Goal: Task Accomplishment & Management: Use online tool/utility

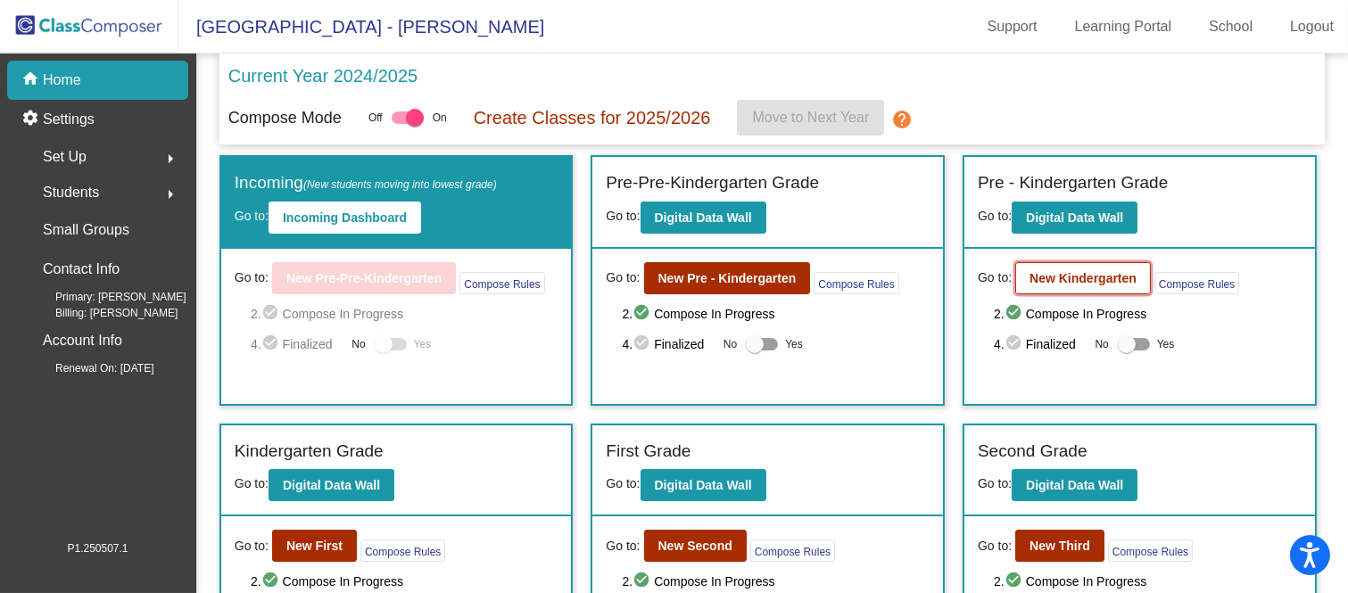
click at [1098, 272] on b "New Kindergarten" at bounding box center [1083, 278] width 107 height 14
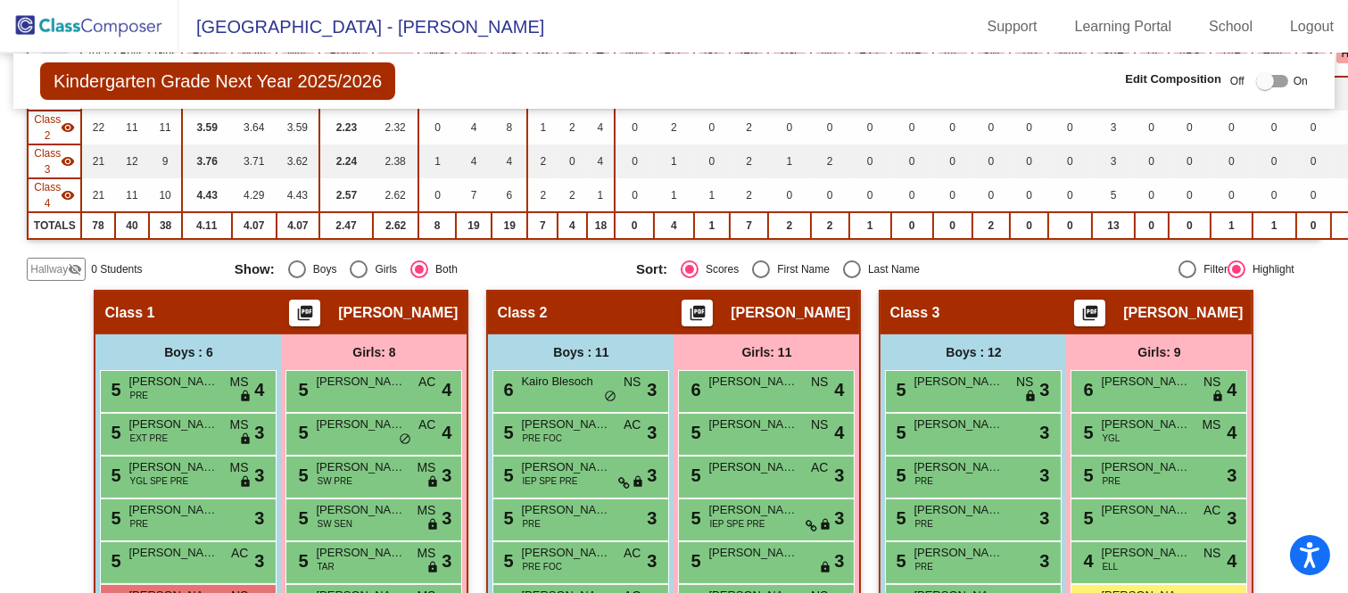
scroll to position [198, 0]
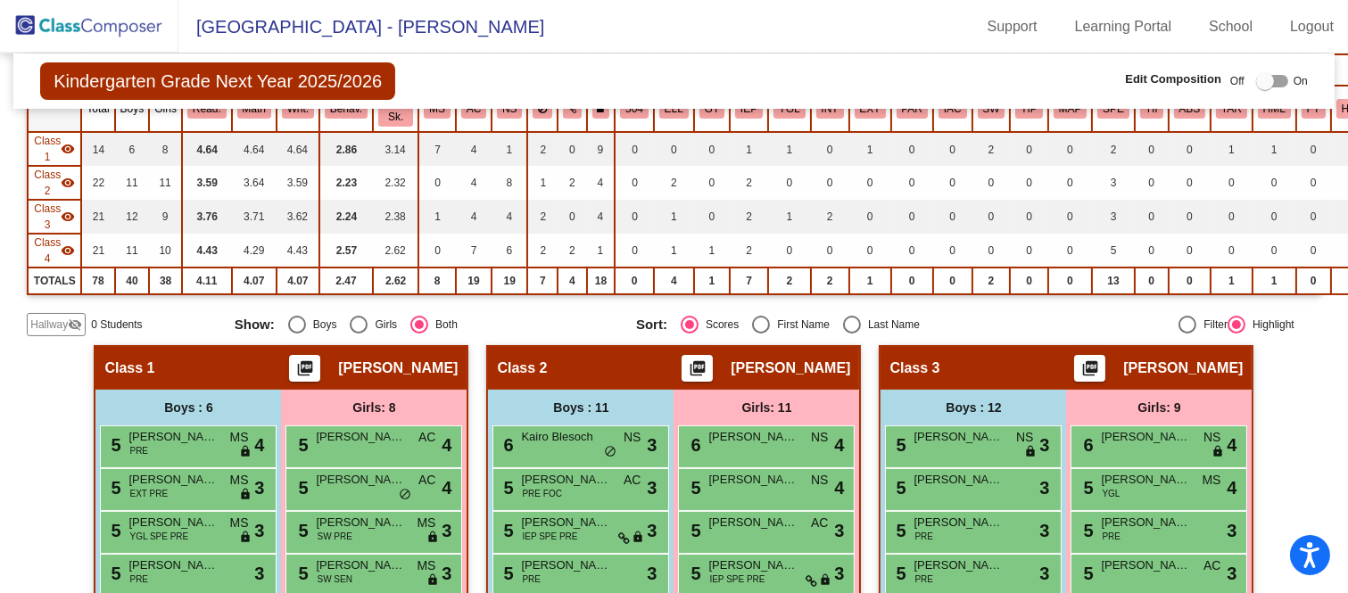
click at [85, 20] on img at bounding box center [89, 26] width 178 height 53
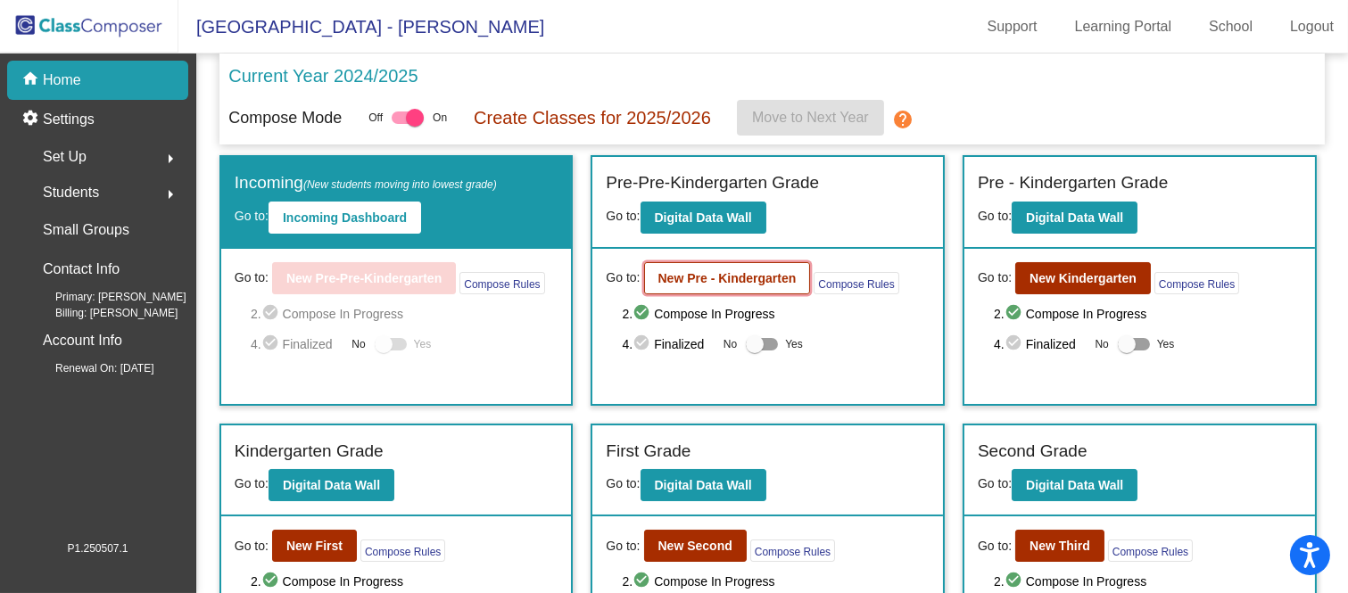
click at [709, 275] on b "New Pre - Kindergarten" at bounding box center [728, 278] width 138 height 14
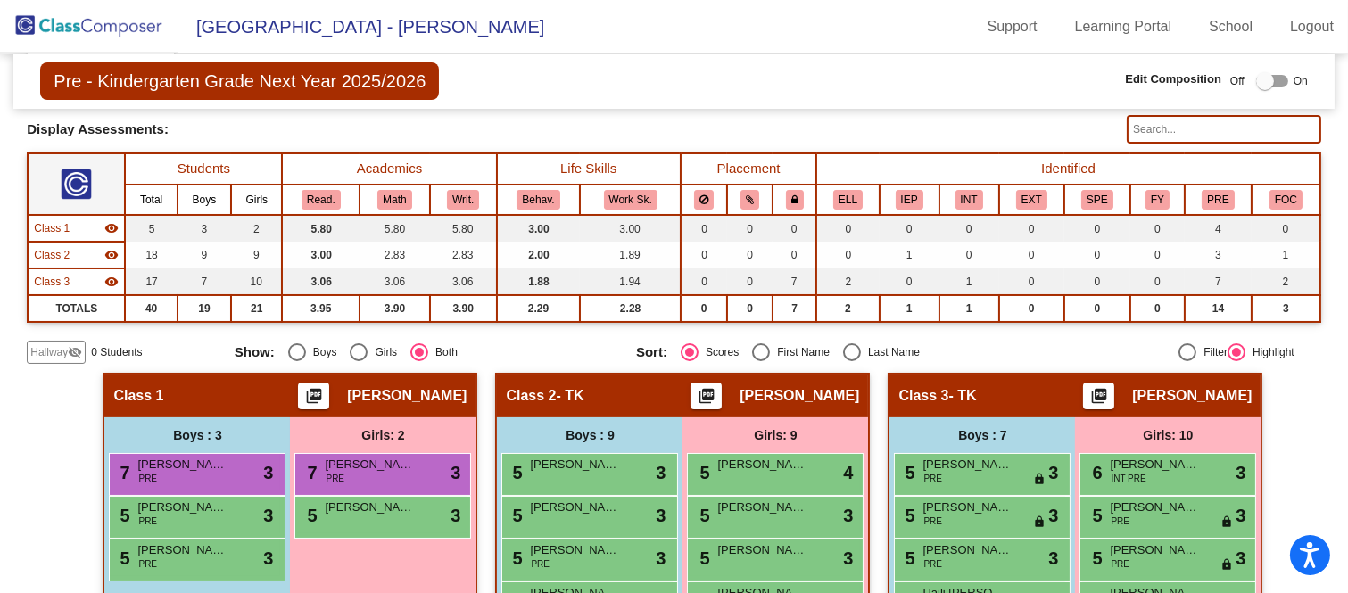
scroll to position [198, 0]
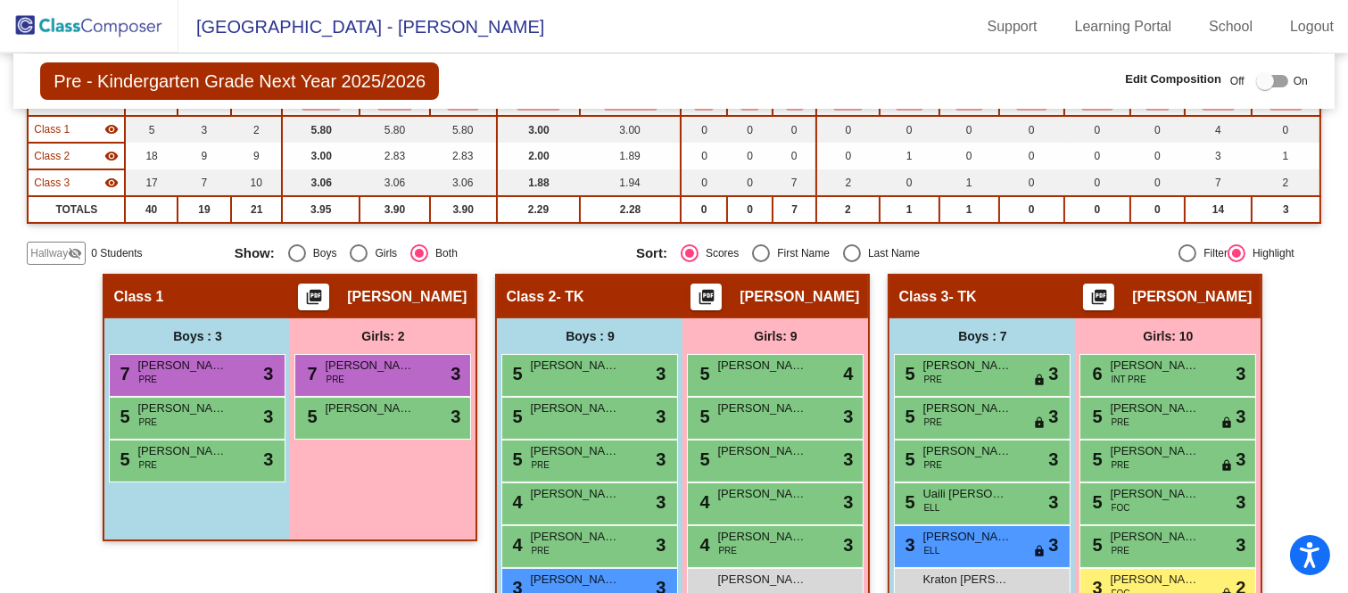
click at [69, 22] on img at bounding box center [89, 26] width 178 height 53
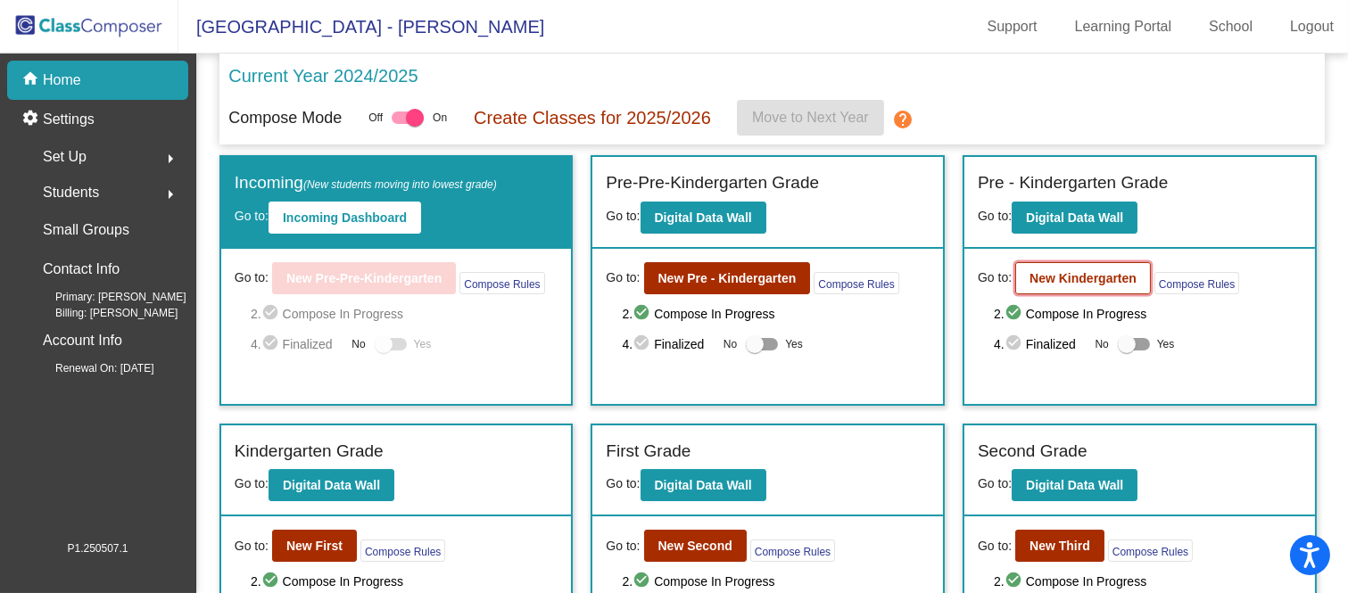
click at [1087, 283] on b "New Kindergarten" at bounding box center [1083, 278] width 107 height 14
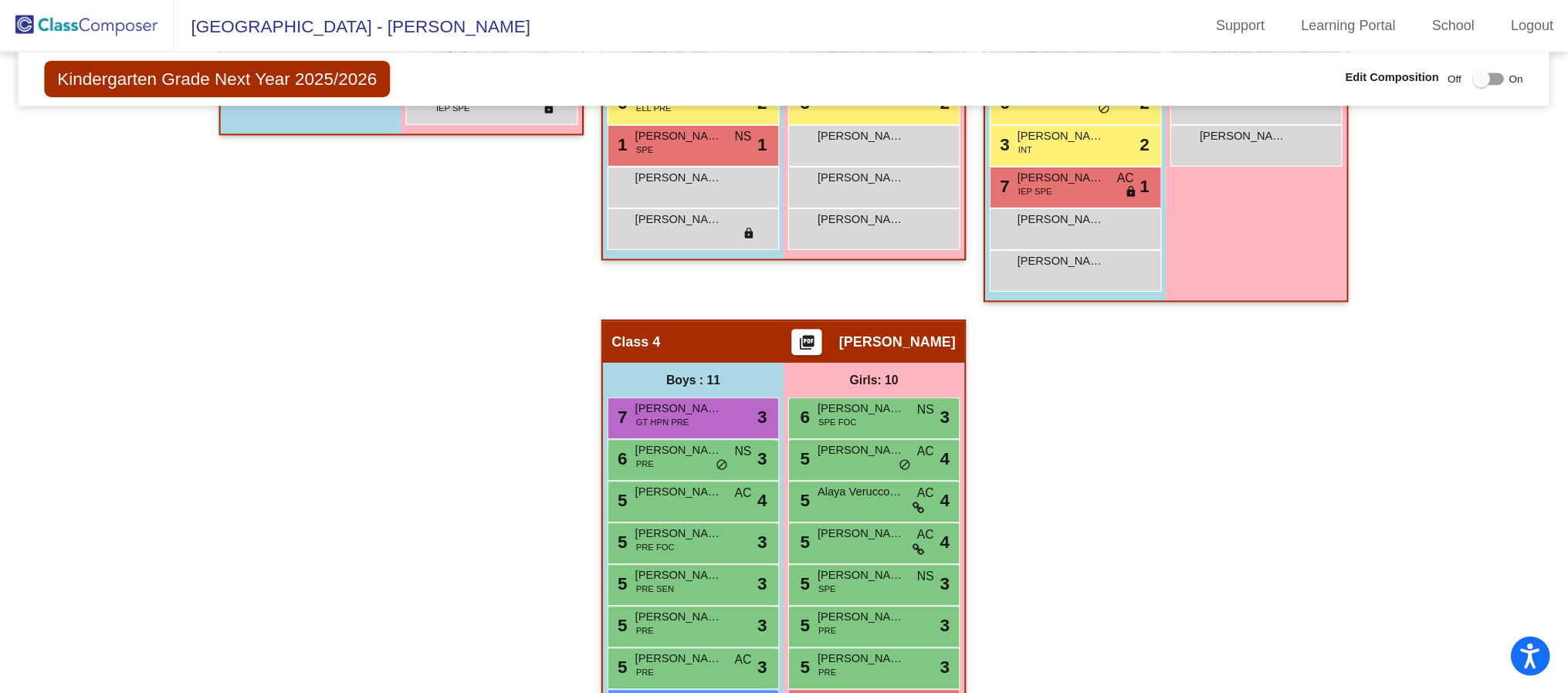
scroll to position [276, 0]
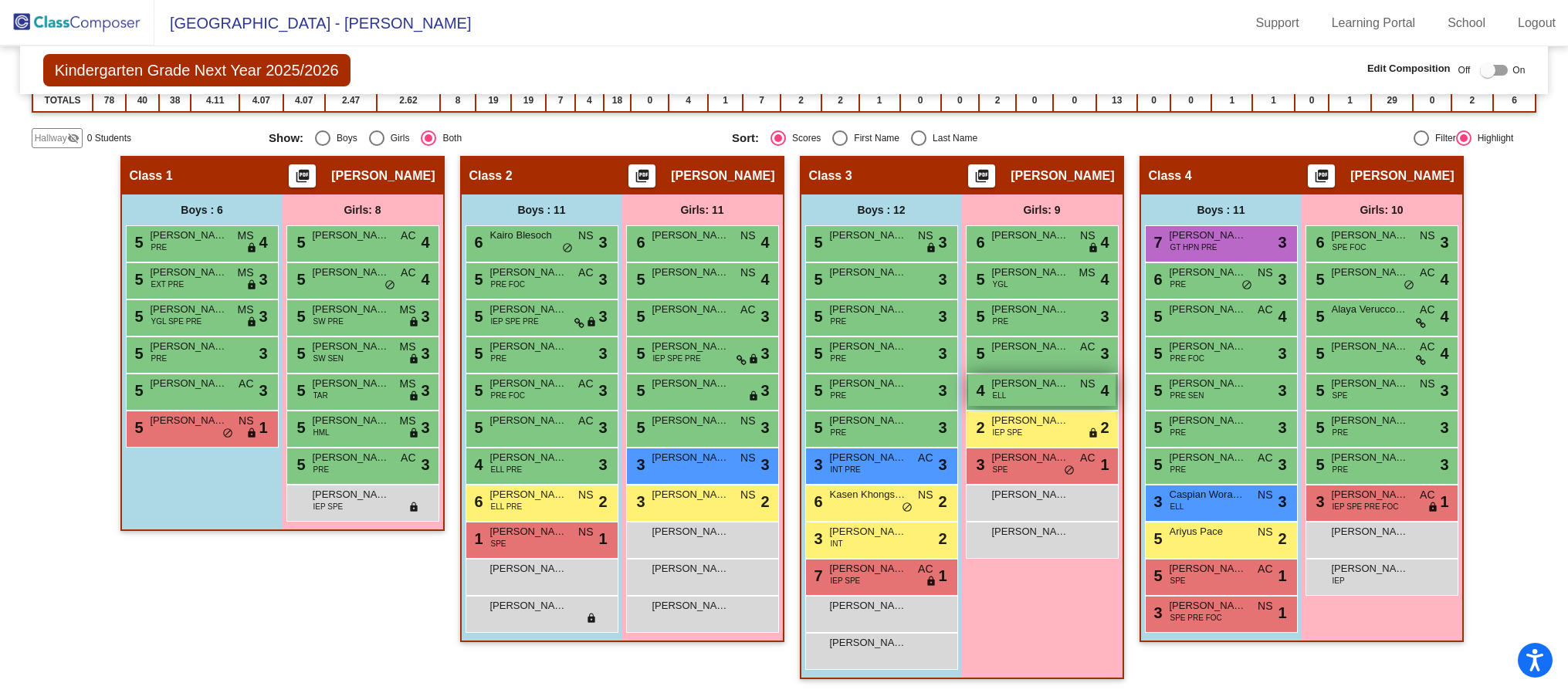
click at [1052, 395] on div "4 [PERSON_NAME] ELL NS lock do_not_disturb_alt 4" at bounding box center [1042, 390] width 147 height 32
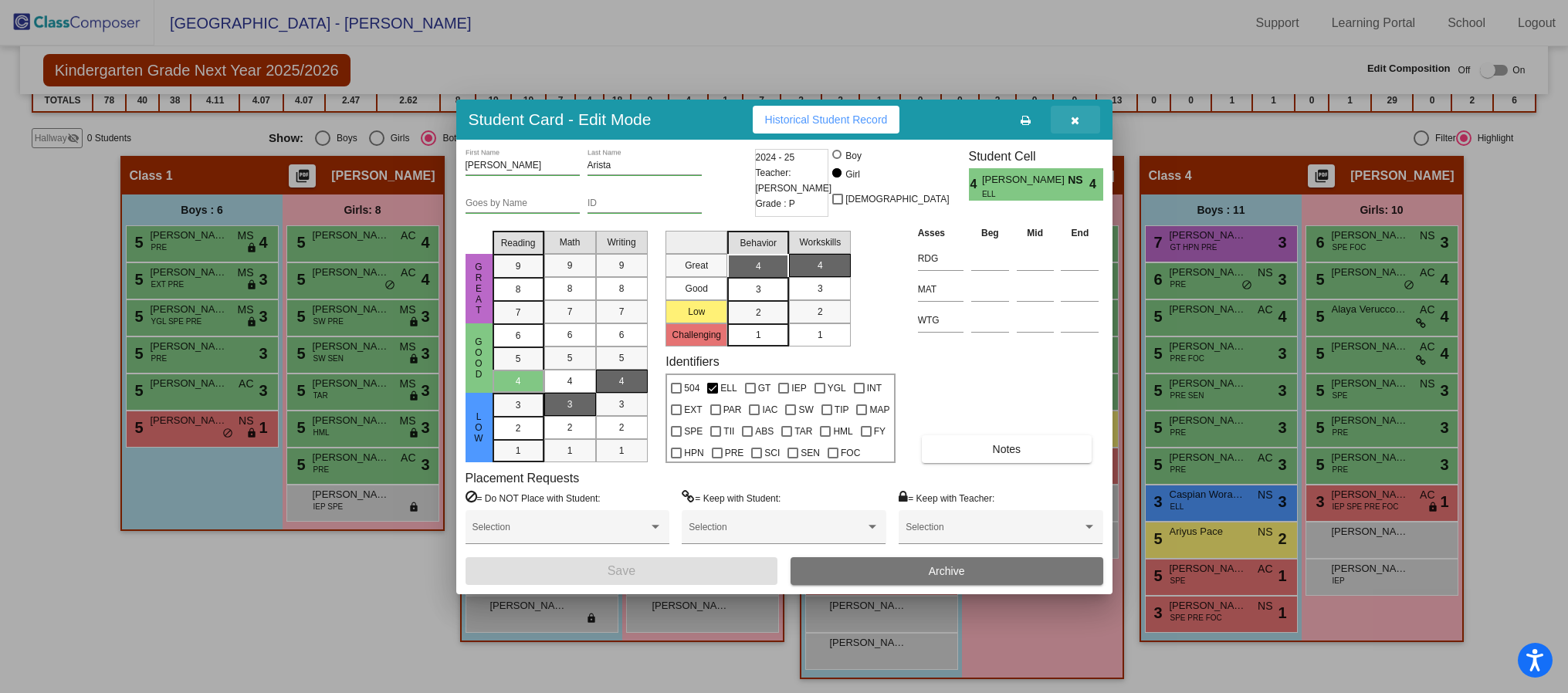
click at [1078, 111] on button "button" at bounding box center [1075, 119] width 49 height 28
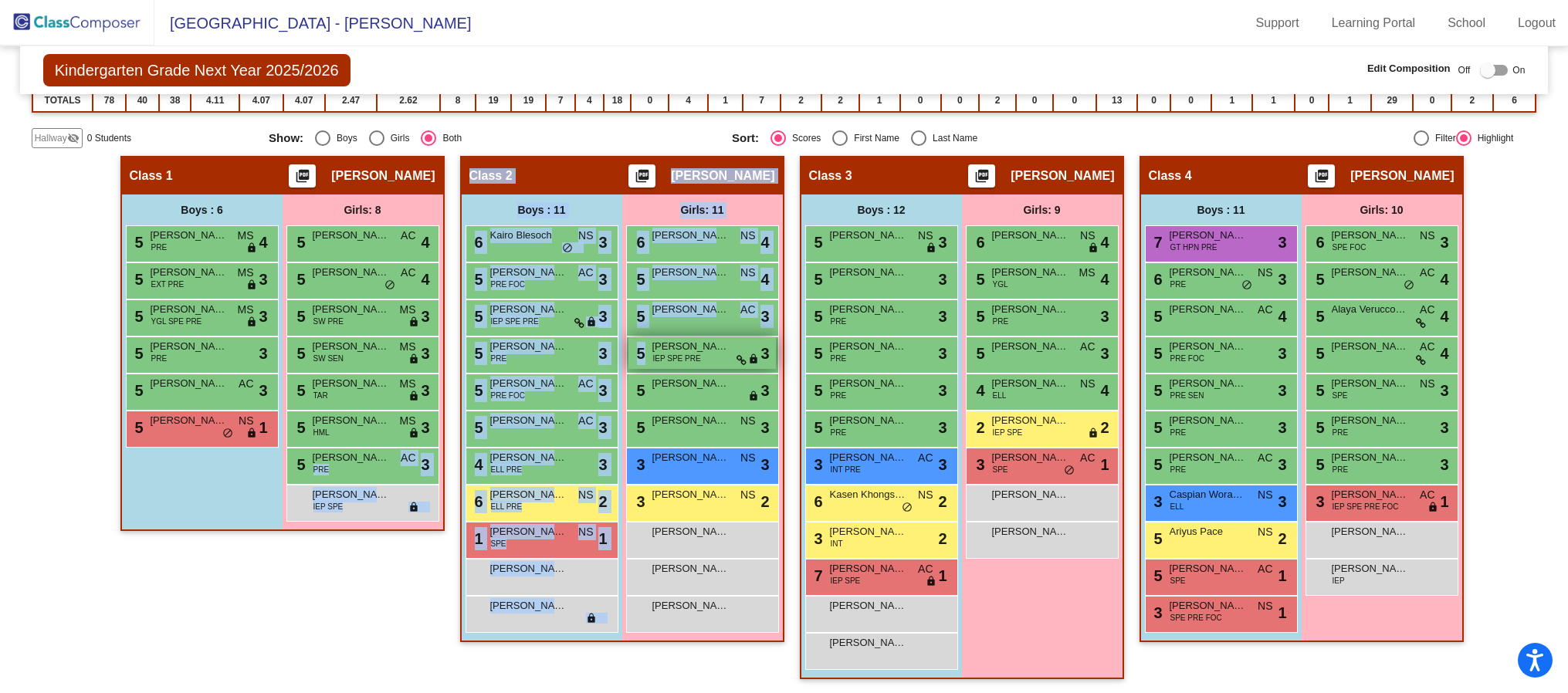
drag, startPoint x: 362, startPoint y: 455, endPoint x: 772, endPoint y: 339, distance: 426.1
click at [772, 339] on div "Hallway - Hallway Class picture_as_pdf Add Student First Name Last Name Student…" at bounding box center [785, 425] width 1506 height 539
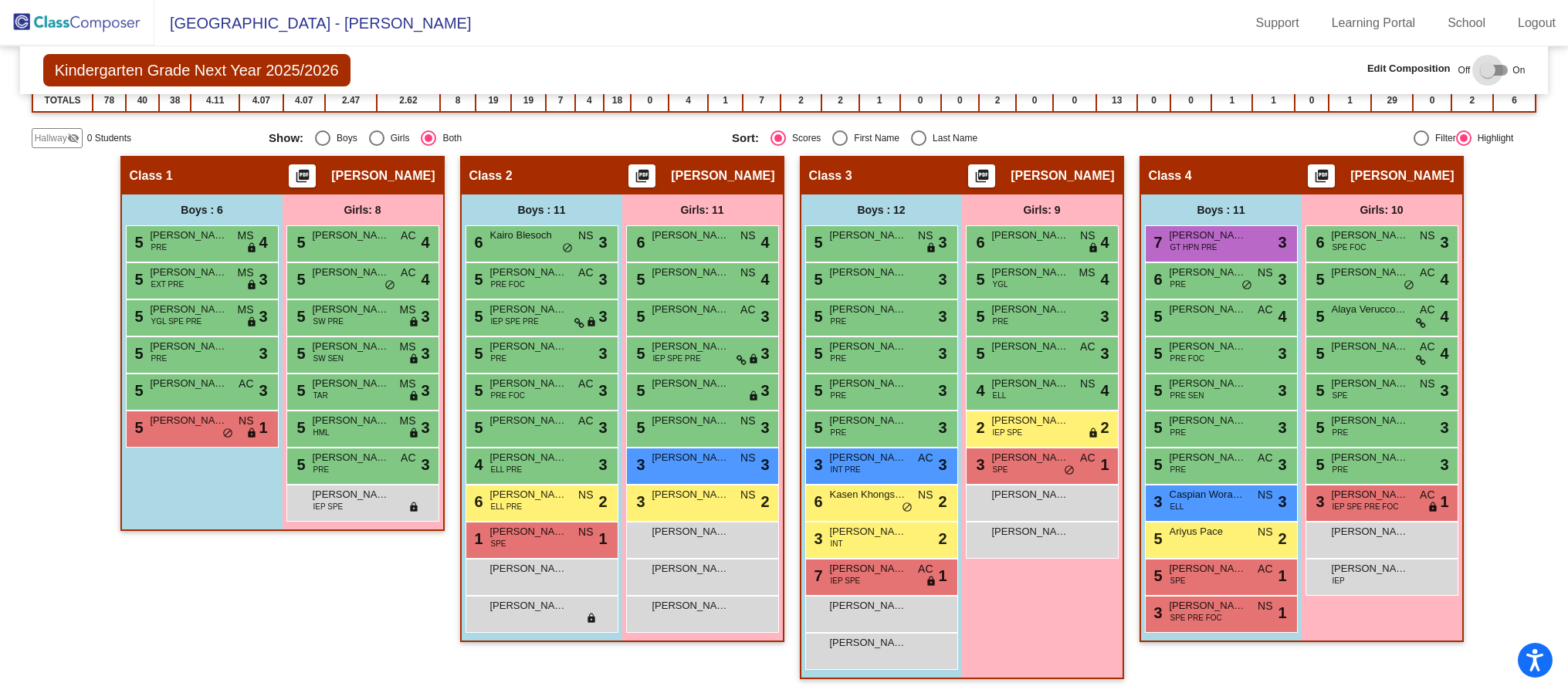
click at [1166, 67] on div at bounding box center [1494, 70] width 28 height 10
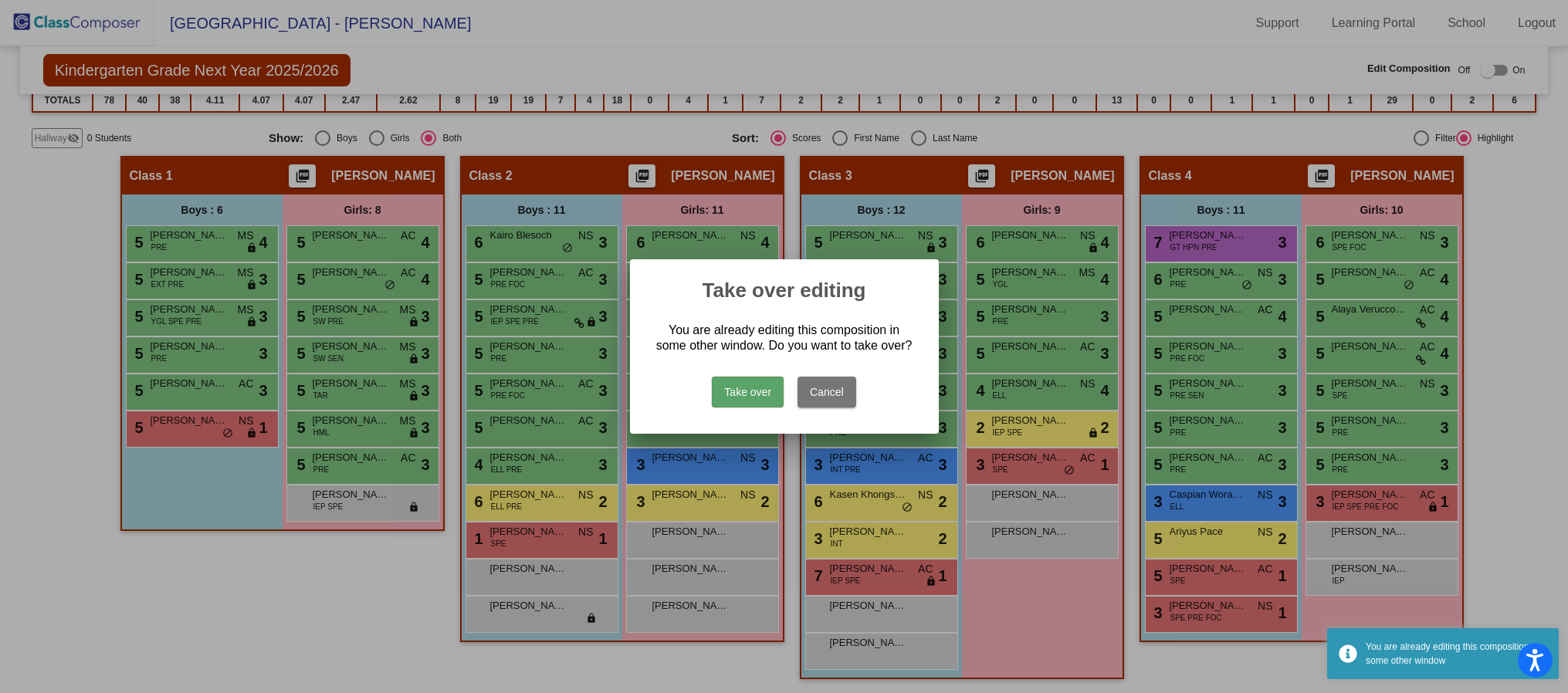
click at [763, 376] on button "Take over" at bounding box center [748, 392] width 72 height 31
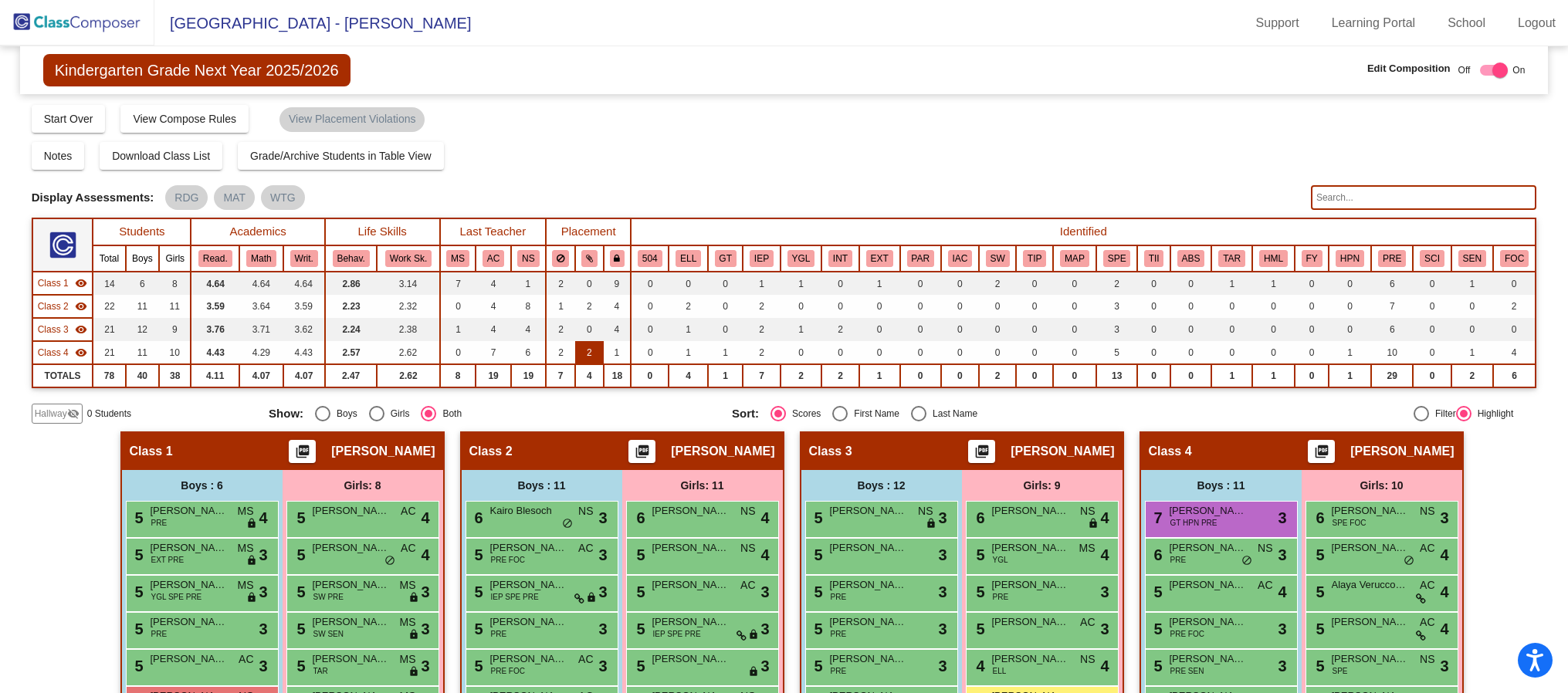
scroll to position [116, 0]
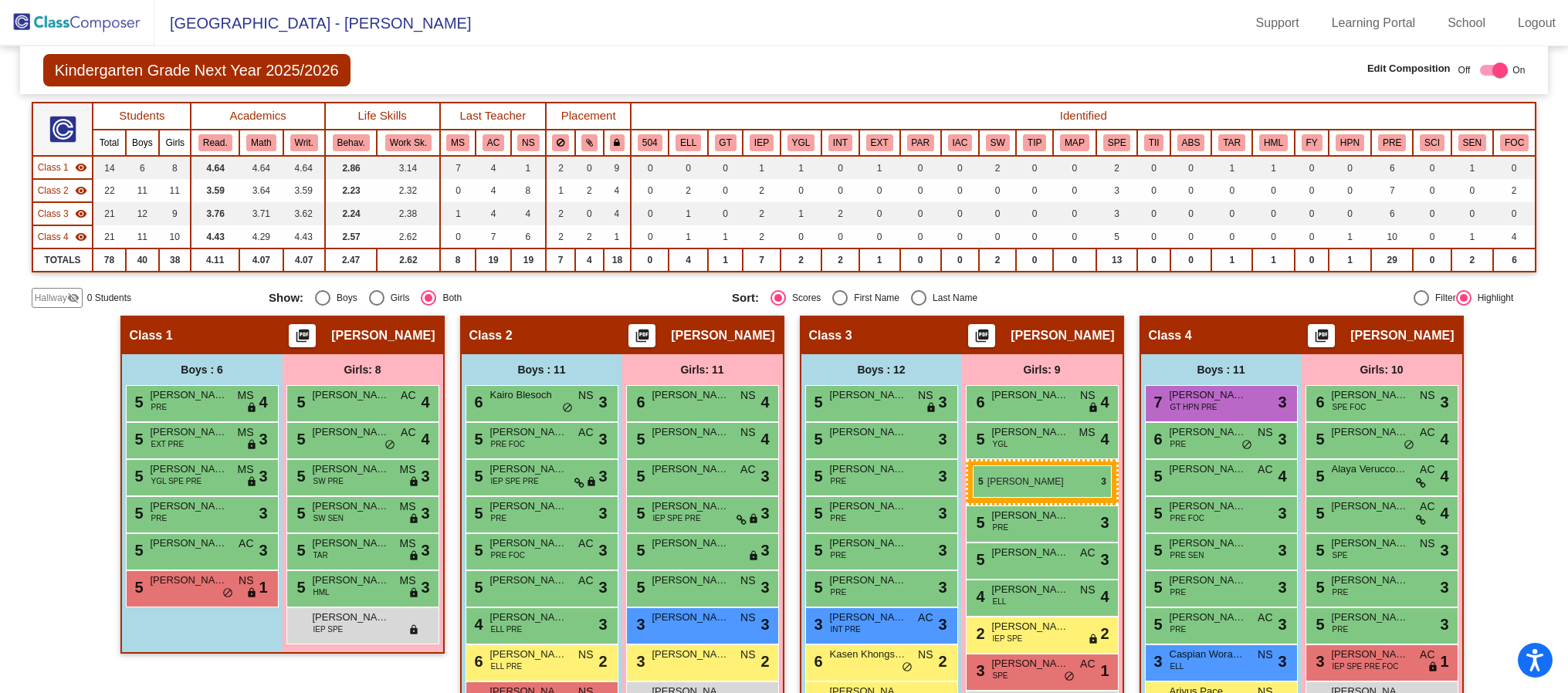
drag, startPoint x: 339, startPoint y: 626, endPoint x: 973, endPoint y: 465, distance: 654.1
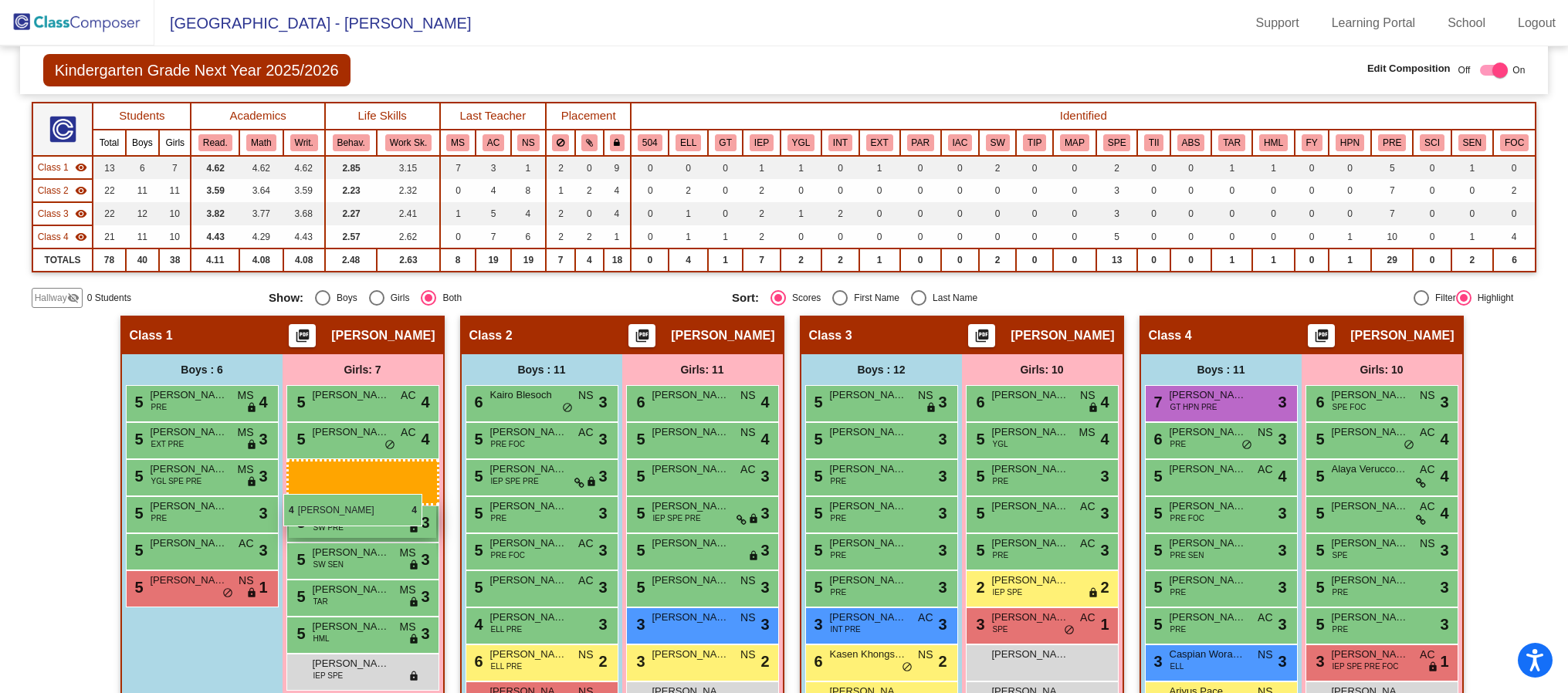
drag, startPoint x: 1015, startPoint y: 591, endPoint x: 311, endPoint y: 468, distance: 714.7
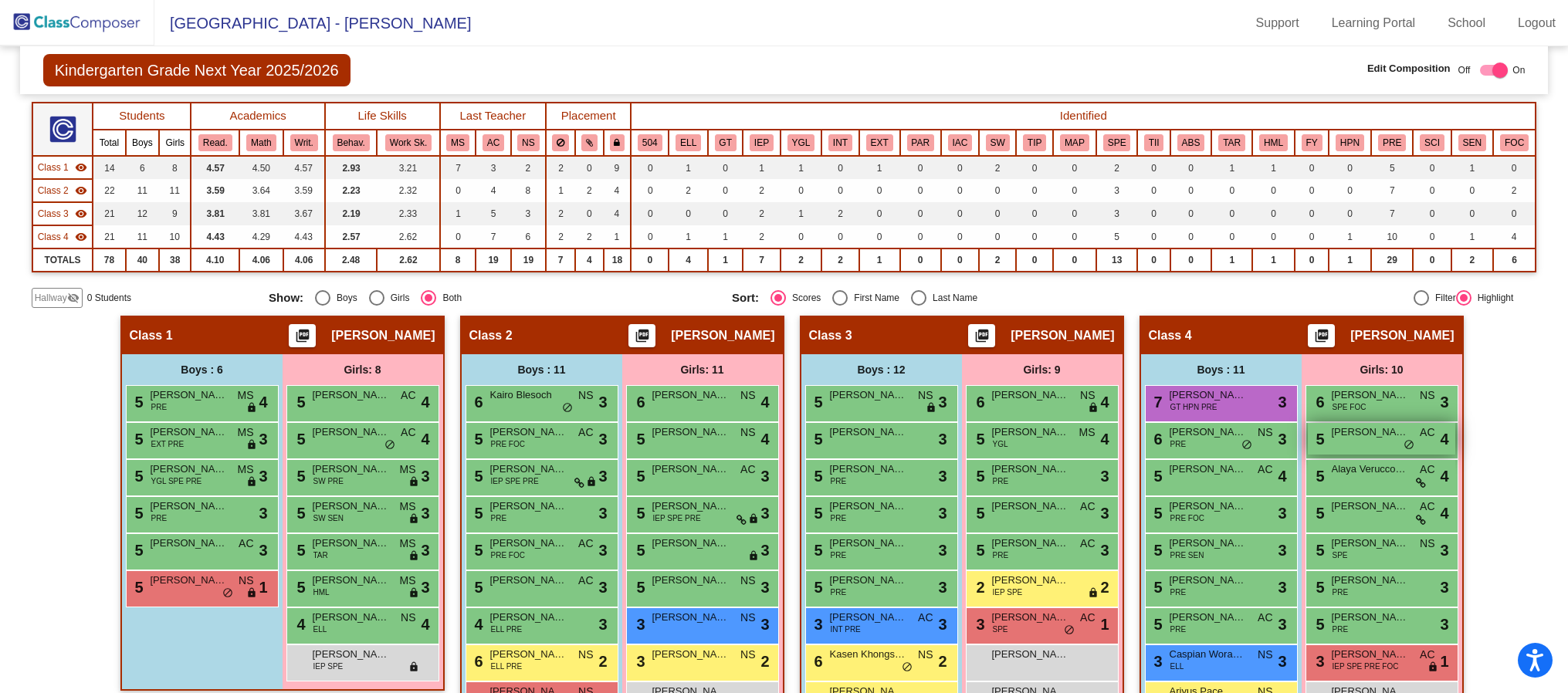
click at [1166, 435] on span "[PERSON_NAME]" at bounding box center [1370, 433] width 77 height 16
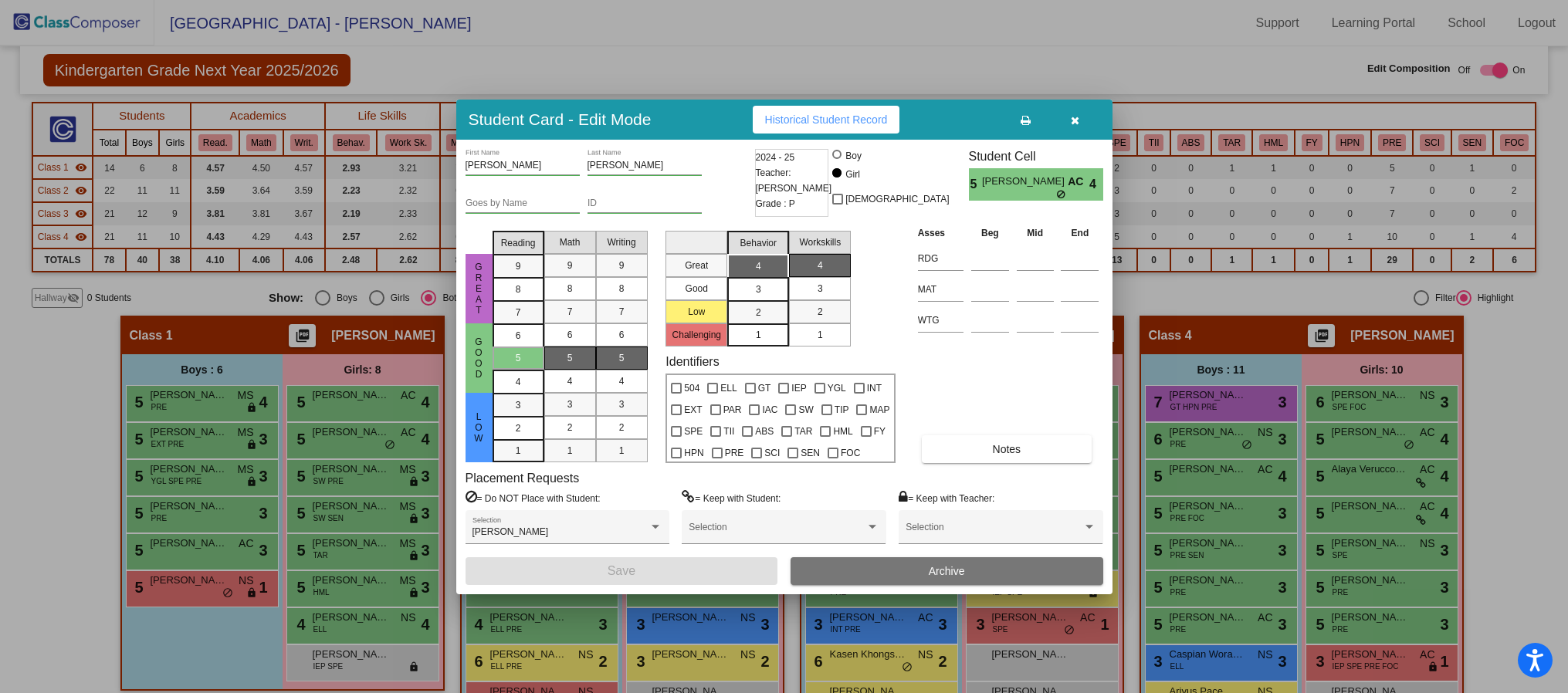
click at [1166, 439] on div at bounding box center [784, 346] width 1568 height 693
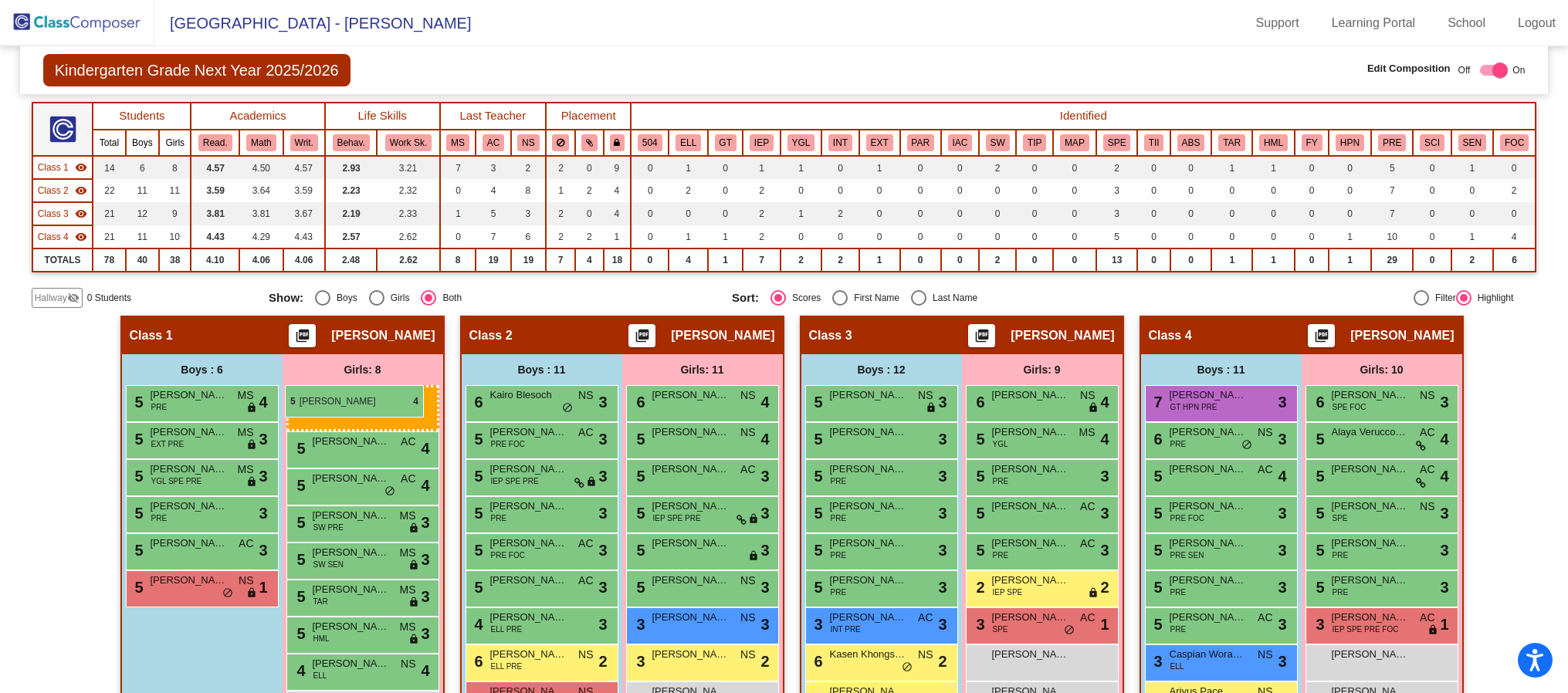
drag, startPoint x: 1340, startPoint y: 435, endPoint x: 291, endPoint y: 380, distance: 1050.4
drag, startPoint x: 1367, startPoint y: 436, endPoint x: 288, endPoint y: 394, distance: 1079.8
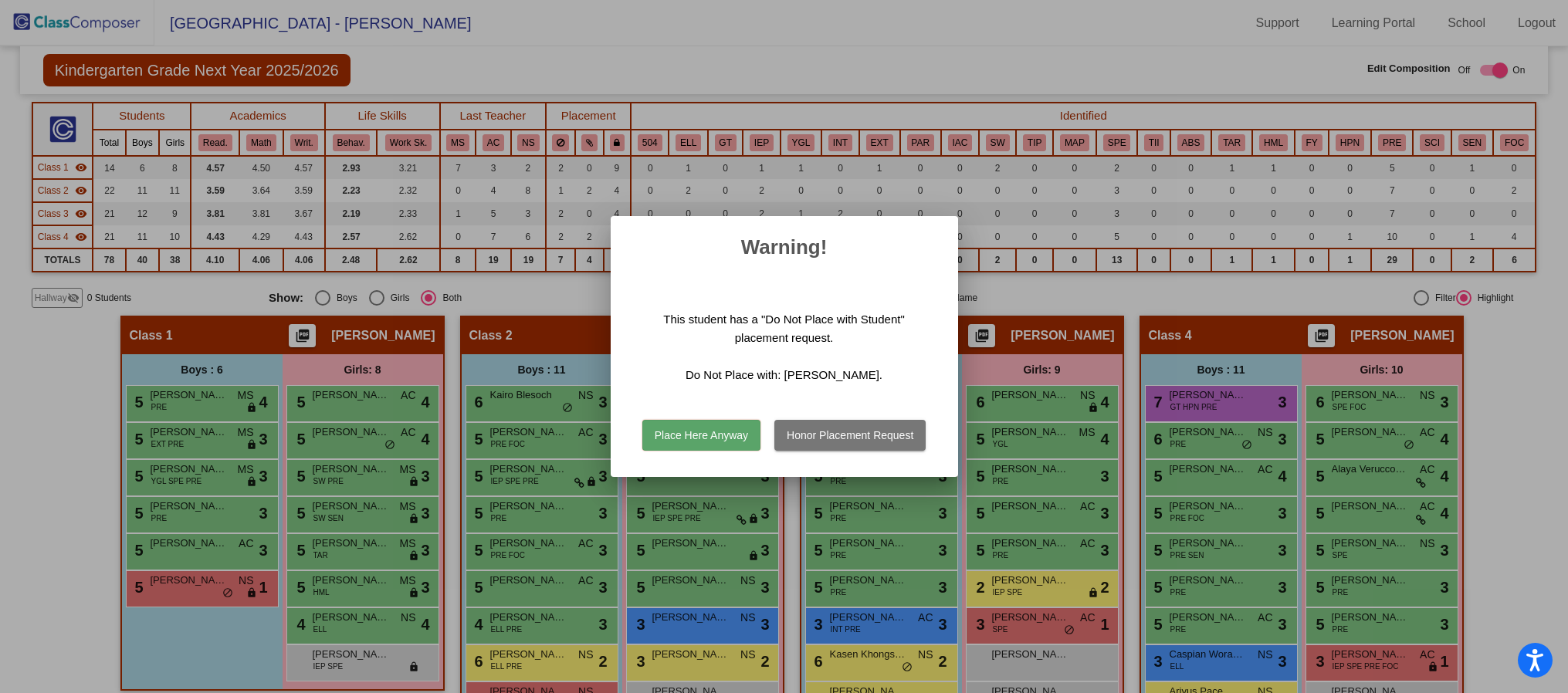
click at [818, 436] on button "Honor Placement Request" at bounding box center [850, 435] width 151 height 31
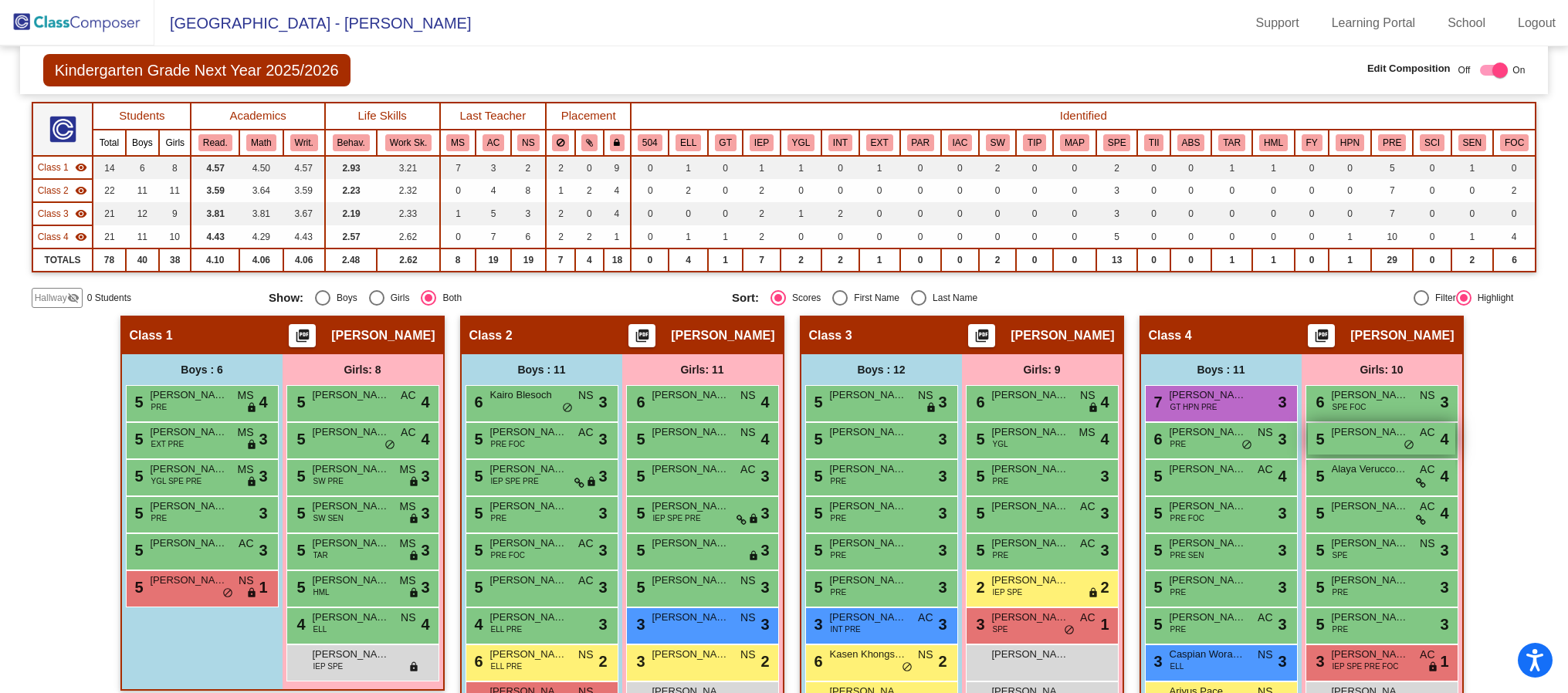
click at [1166, 439] on span "[PERSON_NAME]" at bounding box center [1370, 433] width 77 height 16
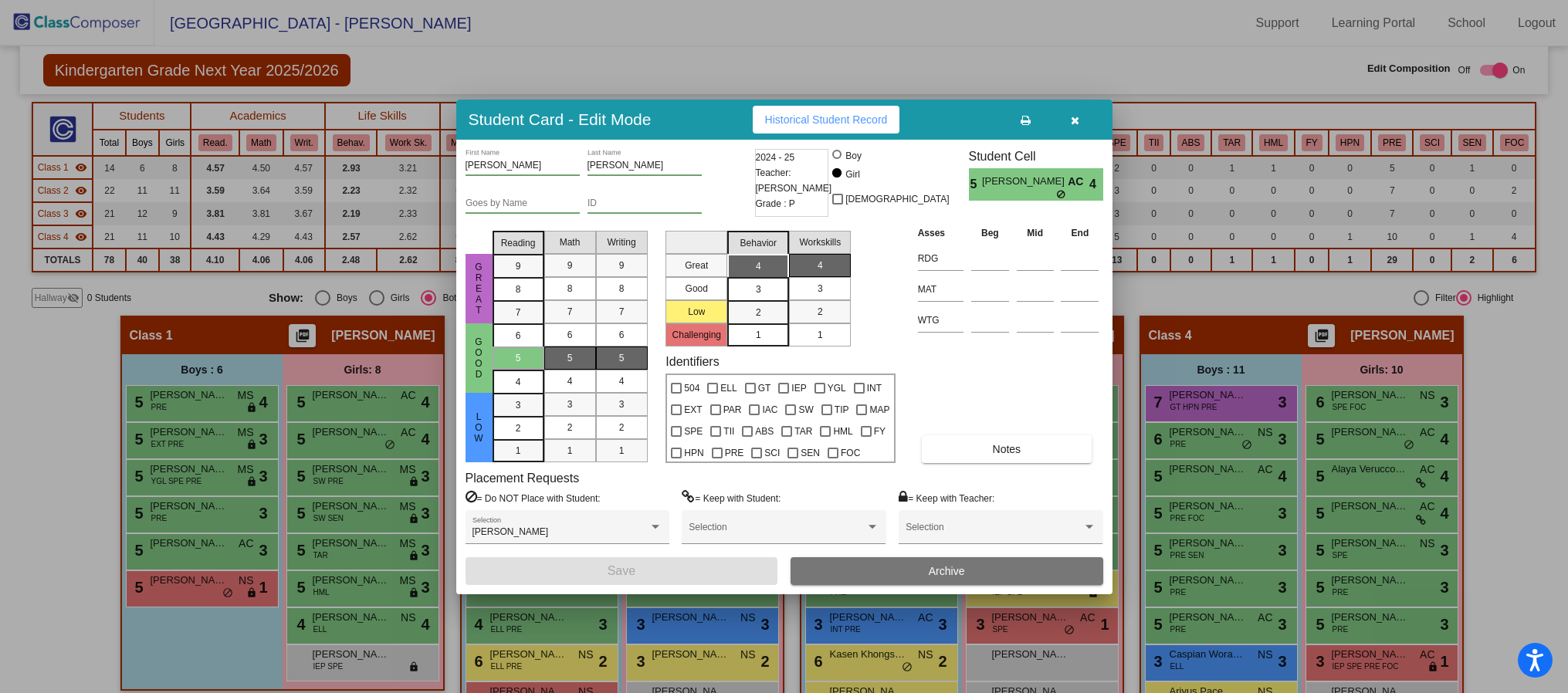
click at [1069, 119] on button "button" at bounding box center [1075, 119] width 49 height 28
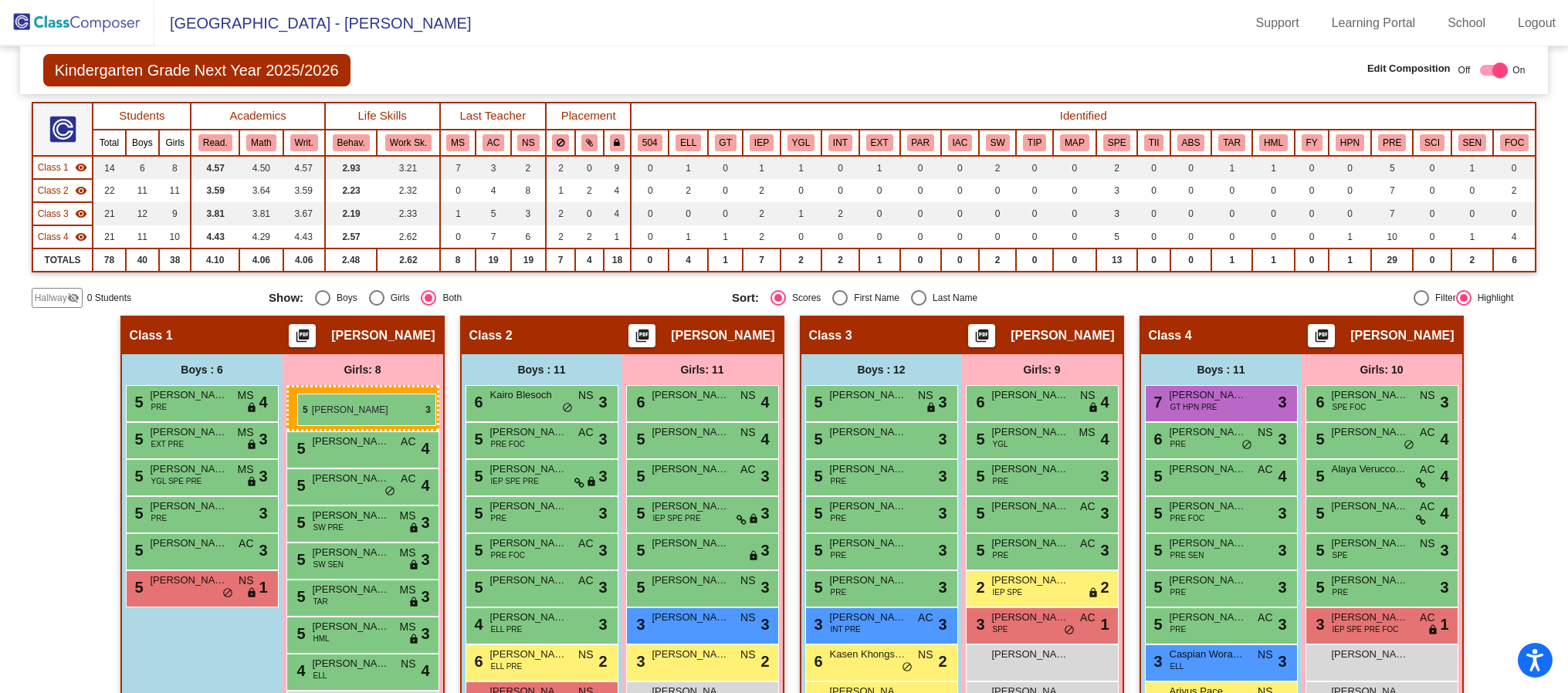
drag, startPoint x: 1399, startPoint y: 591, endPoint x: 298, endPoint y: 394, distance: 1118.5
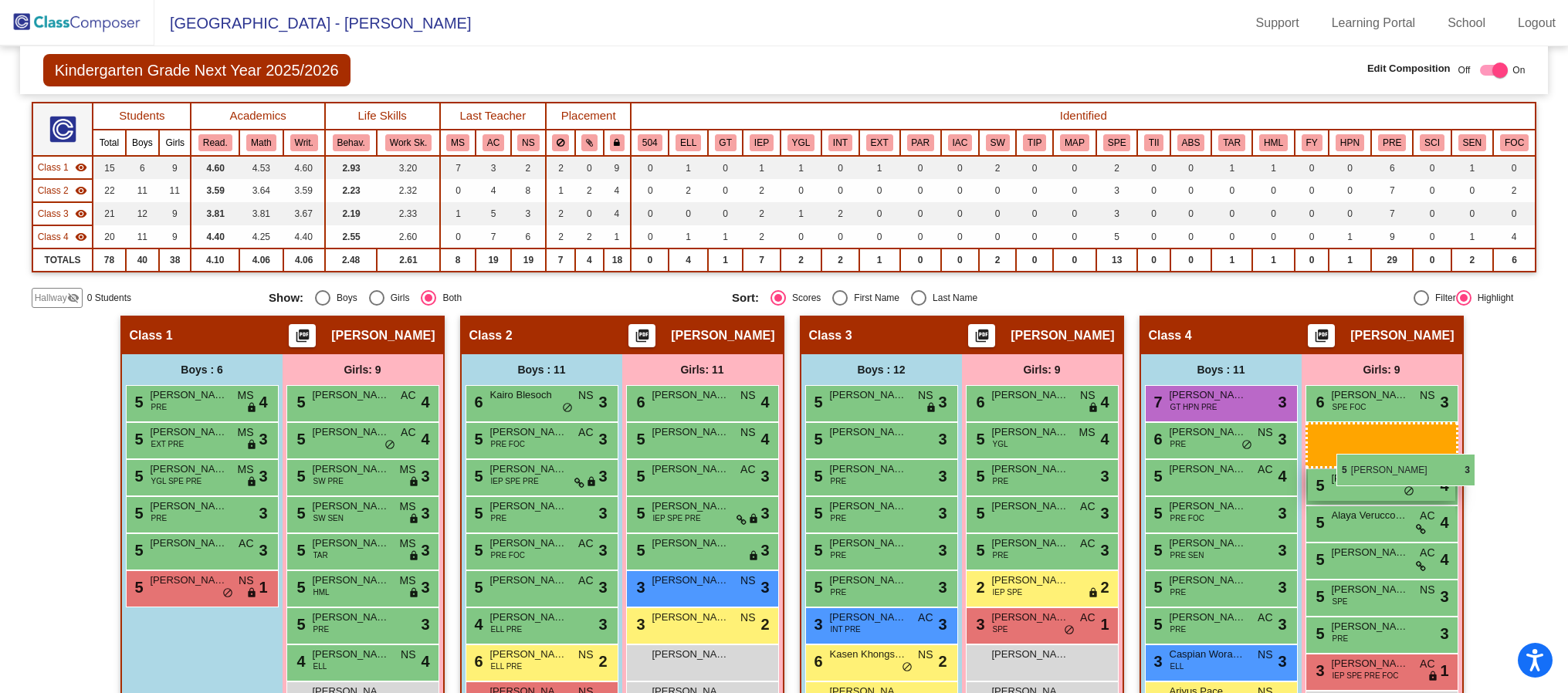
drag, startPoint x: 730, startPoint y: 591, endPoint x: 1333, endPoint y: 454, distance: 618.4
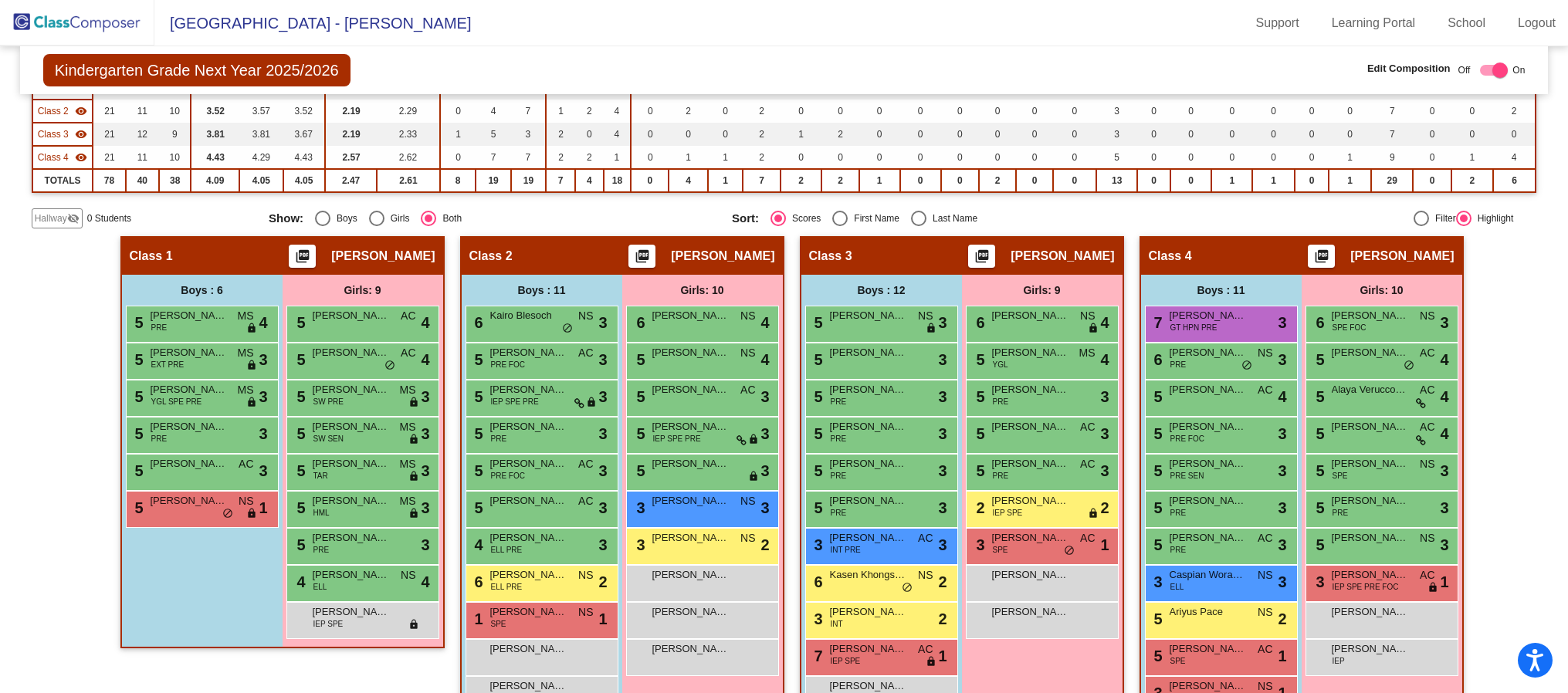
scroll to position [232, 0]
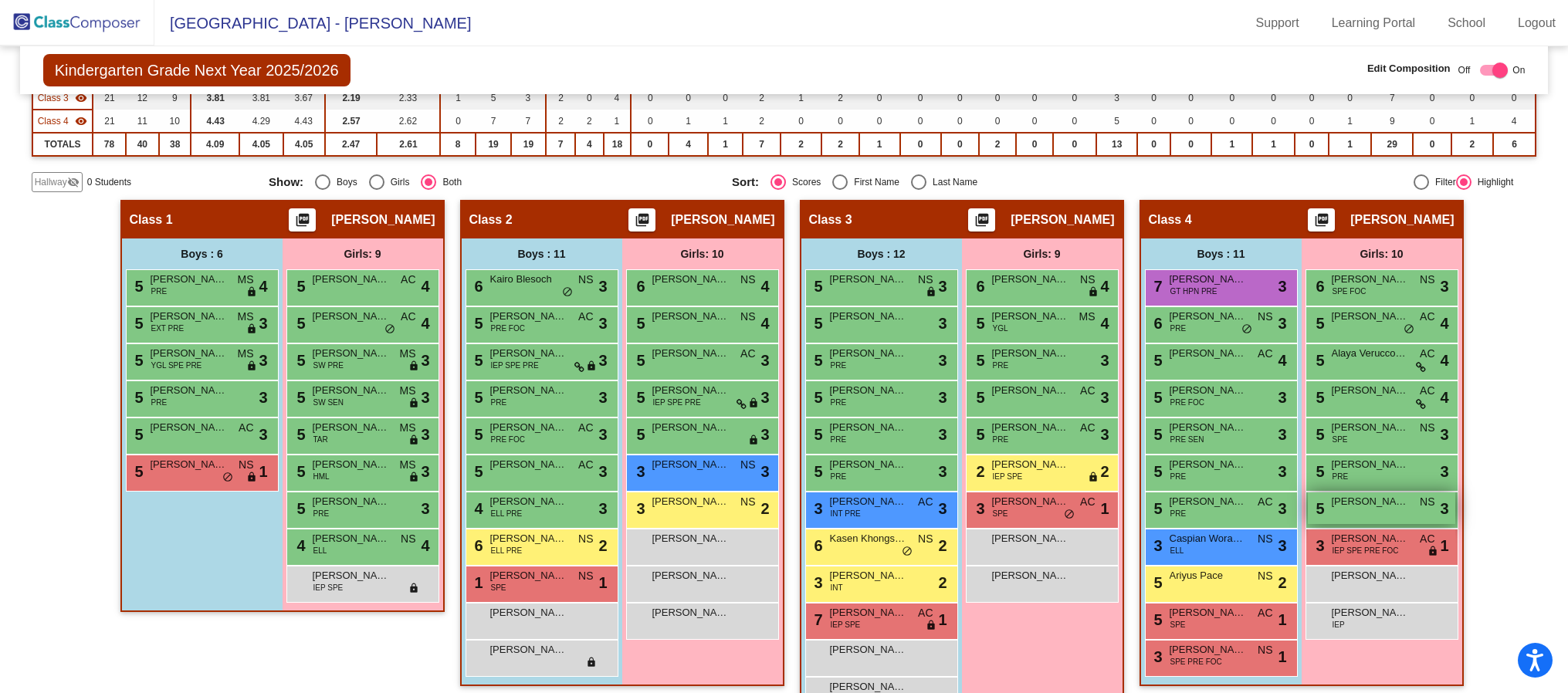
click at [1166, 505] on span "NS" at bounding box center [1427, 502] width 15 height 16
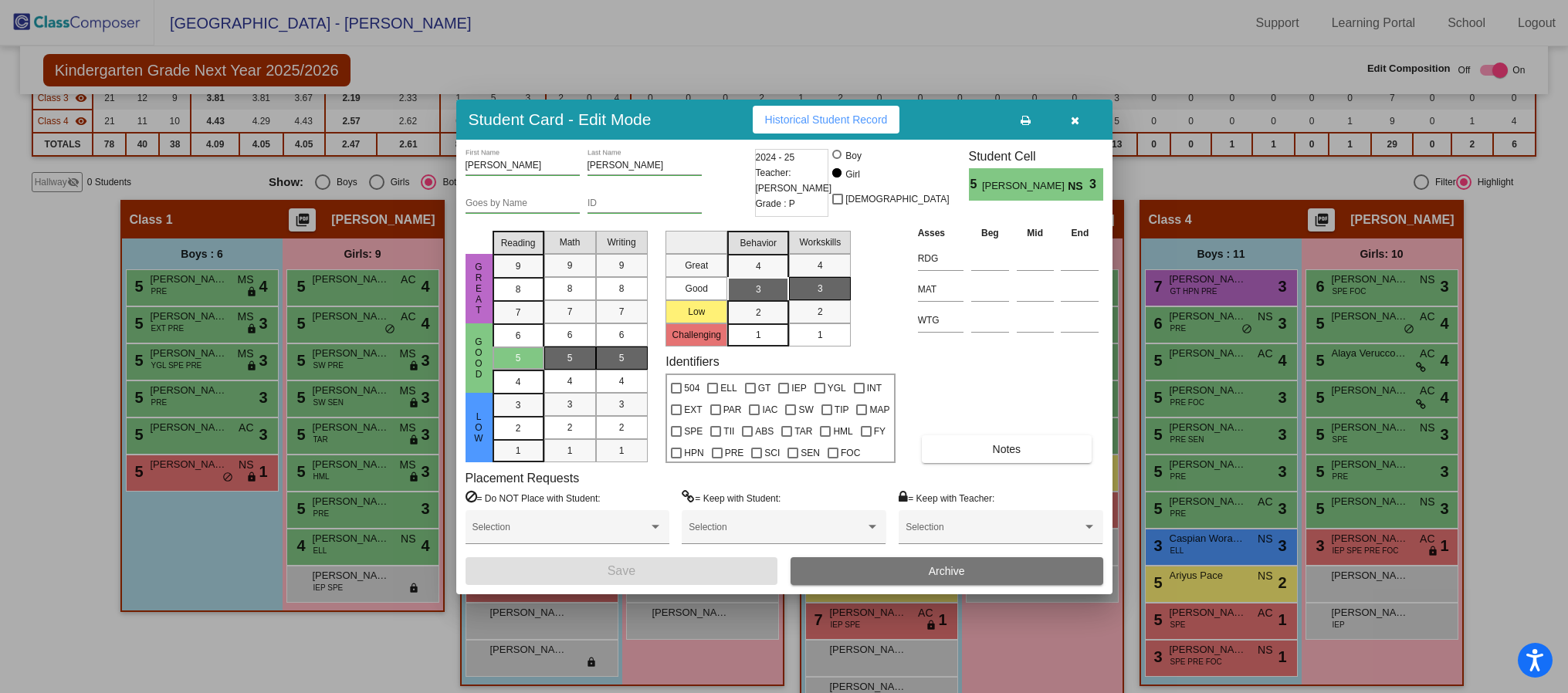
click at [1076, 119] on icon "button" at bounding box center [1076, 120] width 9 height 10
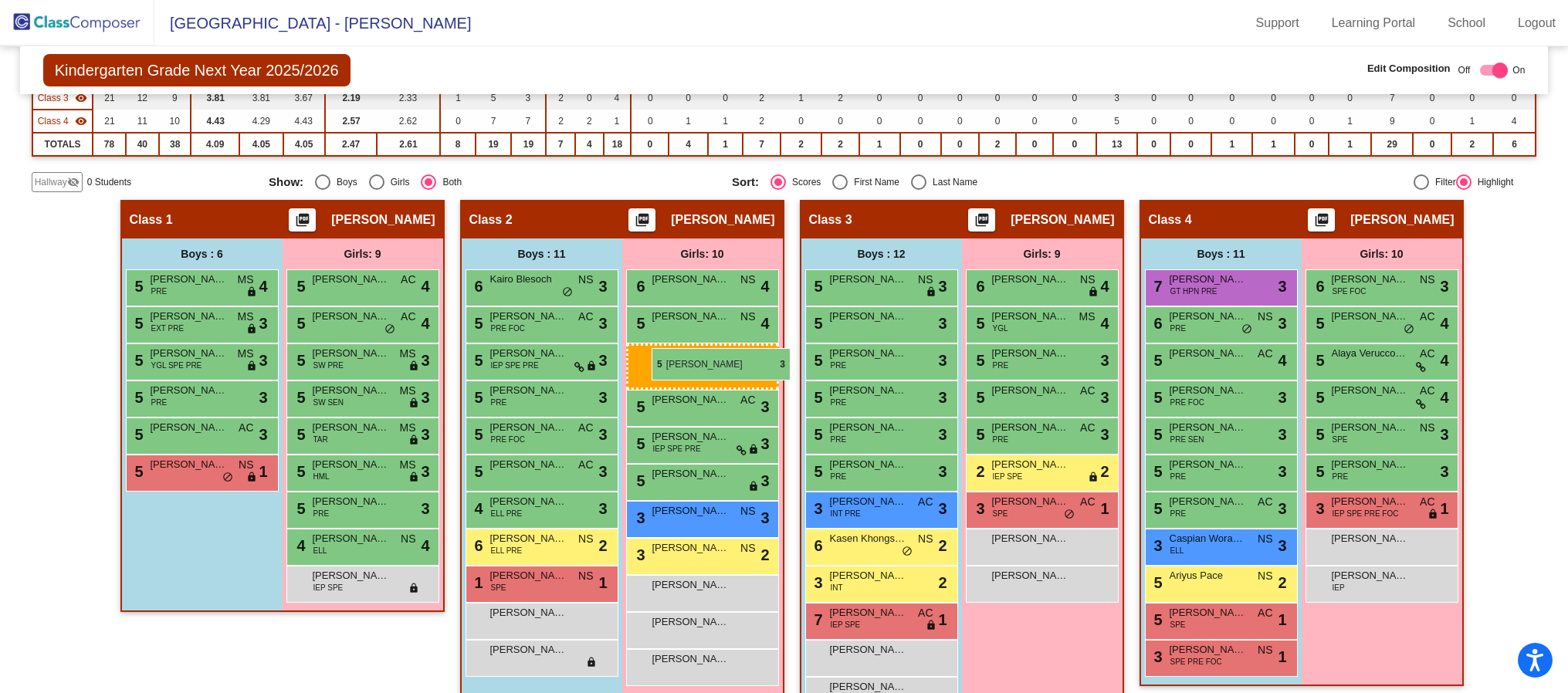
drag, startPoint x: 1399, startPoint y: 501, endPoint x: 642, endPoint y: 348, distance: 772.3
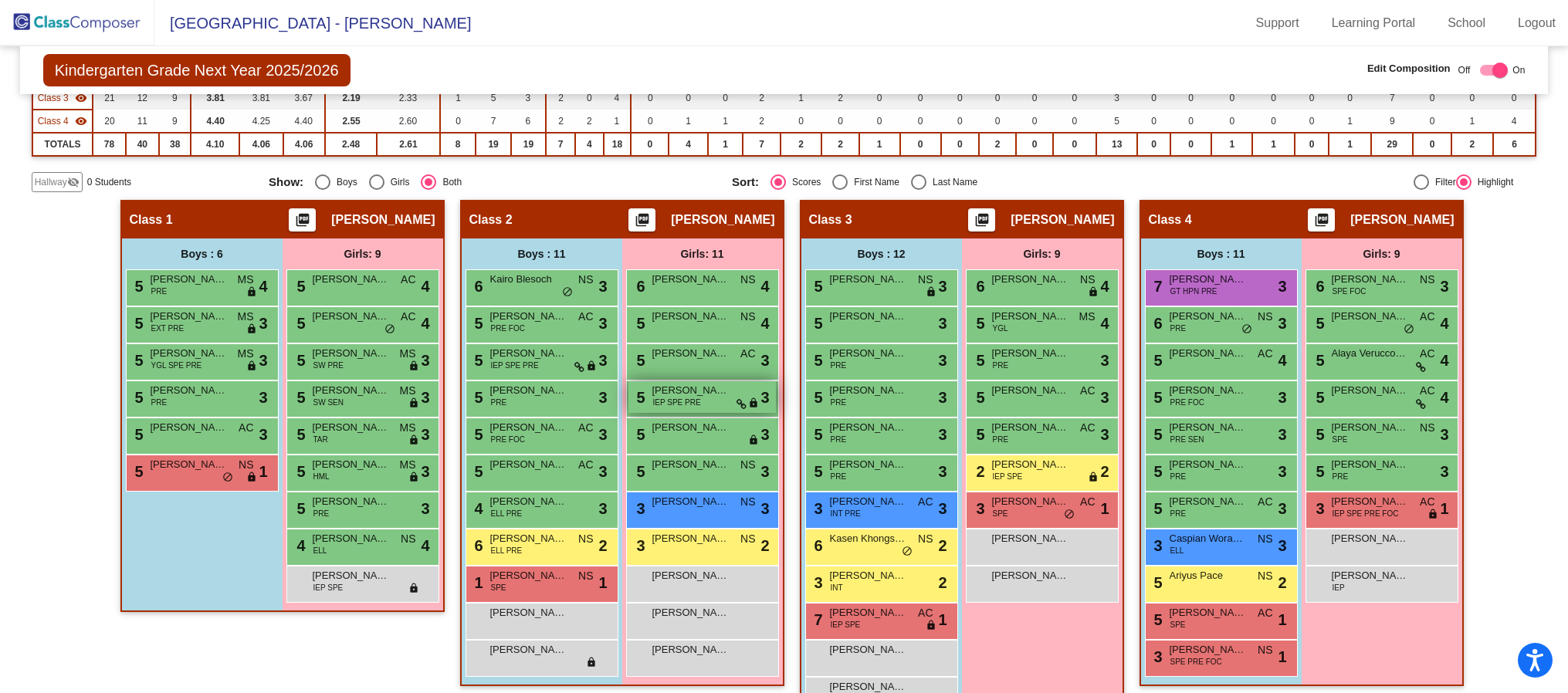
scroll to position [116, 0]
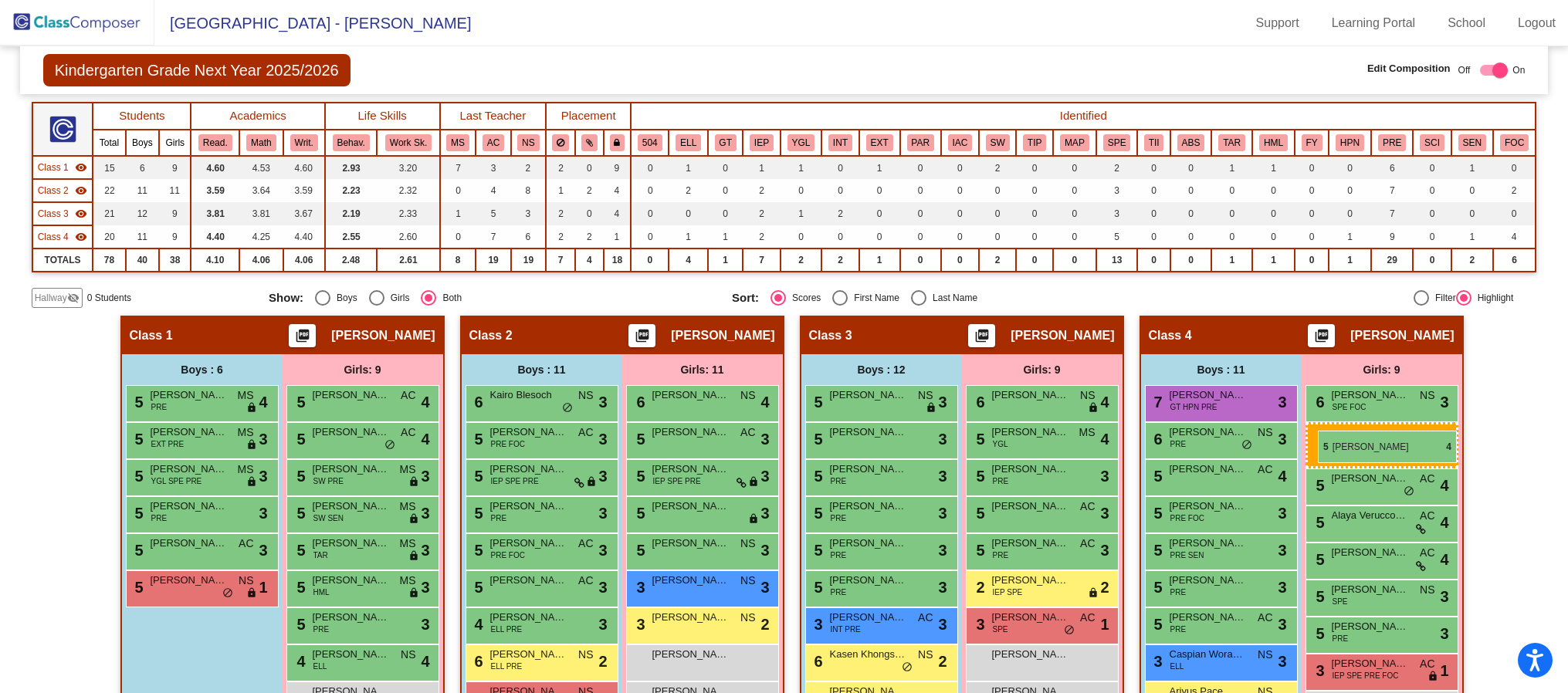
drag, startPoint x: 677, startPoint y: 431, endPoint x: 1318, endPoint y: 431, distance: 641.0
